Goal: Task Accomplishment & Management: Manage account settings

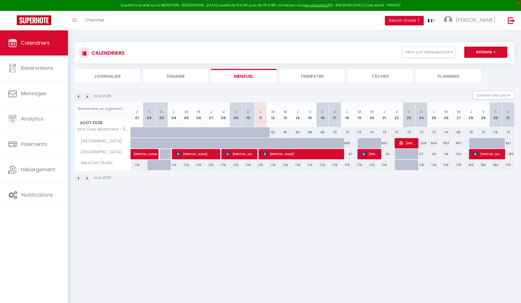
select select
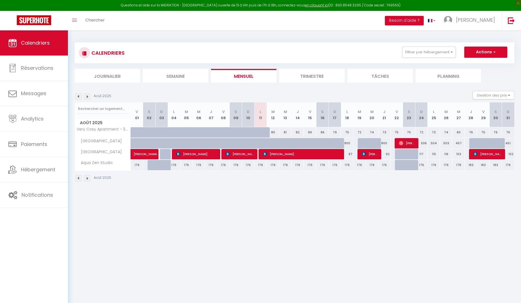
select select
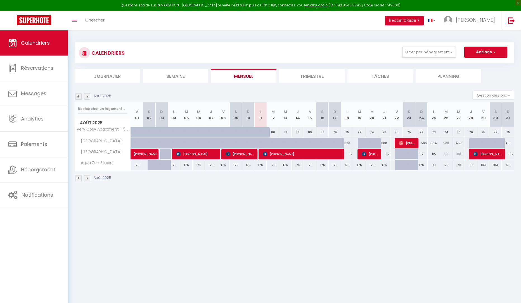
select select
click at [283, 156] on span "[PERSON_NAME]" at bounding box center [302, 154] width 78 height 11
select select "OK"
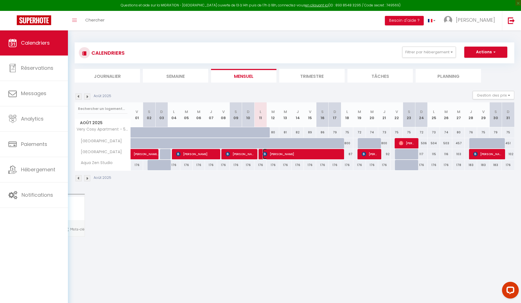
select select "0"
select select "1"
select select
select select "6234"
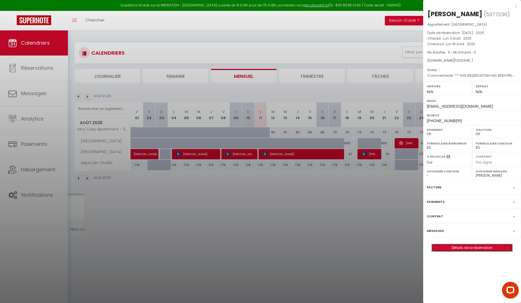
click at [485, 247] on link "Détails de la réservation" at bounding box center [472, 247] width 80 height 7
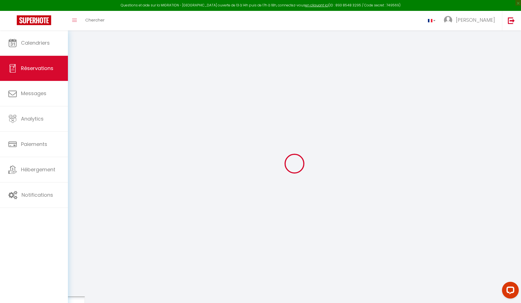
select select
checkbox input "false"
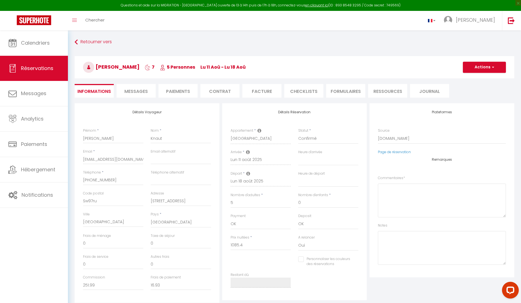
select select
checkbox input "false"
type textarea "** THIS RESERVATION HAS BEEN PRE-PAID ** BOOKING NOTE : Payment charge is EUR 1…"
type input "60"
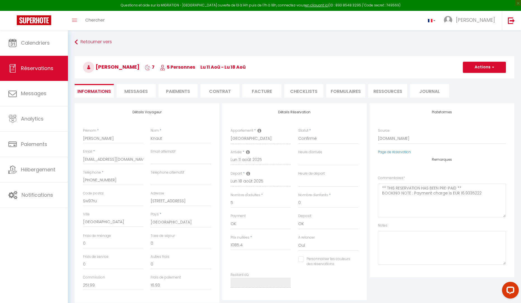
type input "64.14"
select select
checkbox input "false"
select select
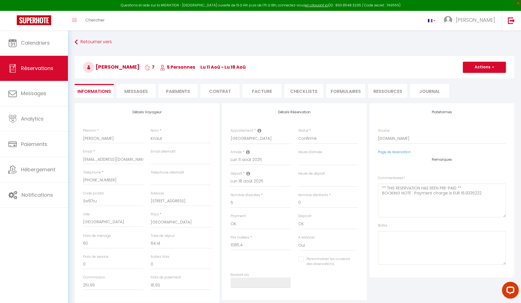
select select
click at [136, 91] on span "Messages" at bounding box center [135, 91] width 23 height 6
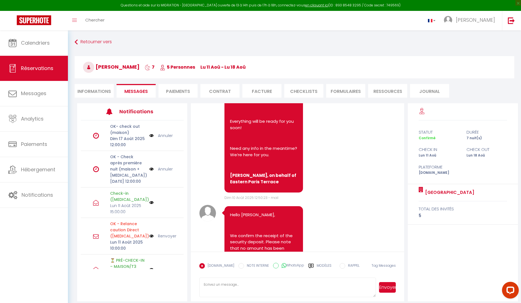
scroll to position [2207, 0]
